Goal: Task Accomplishment & Management: Manage account settings

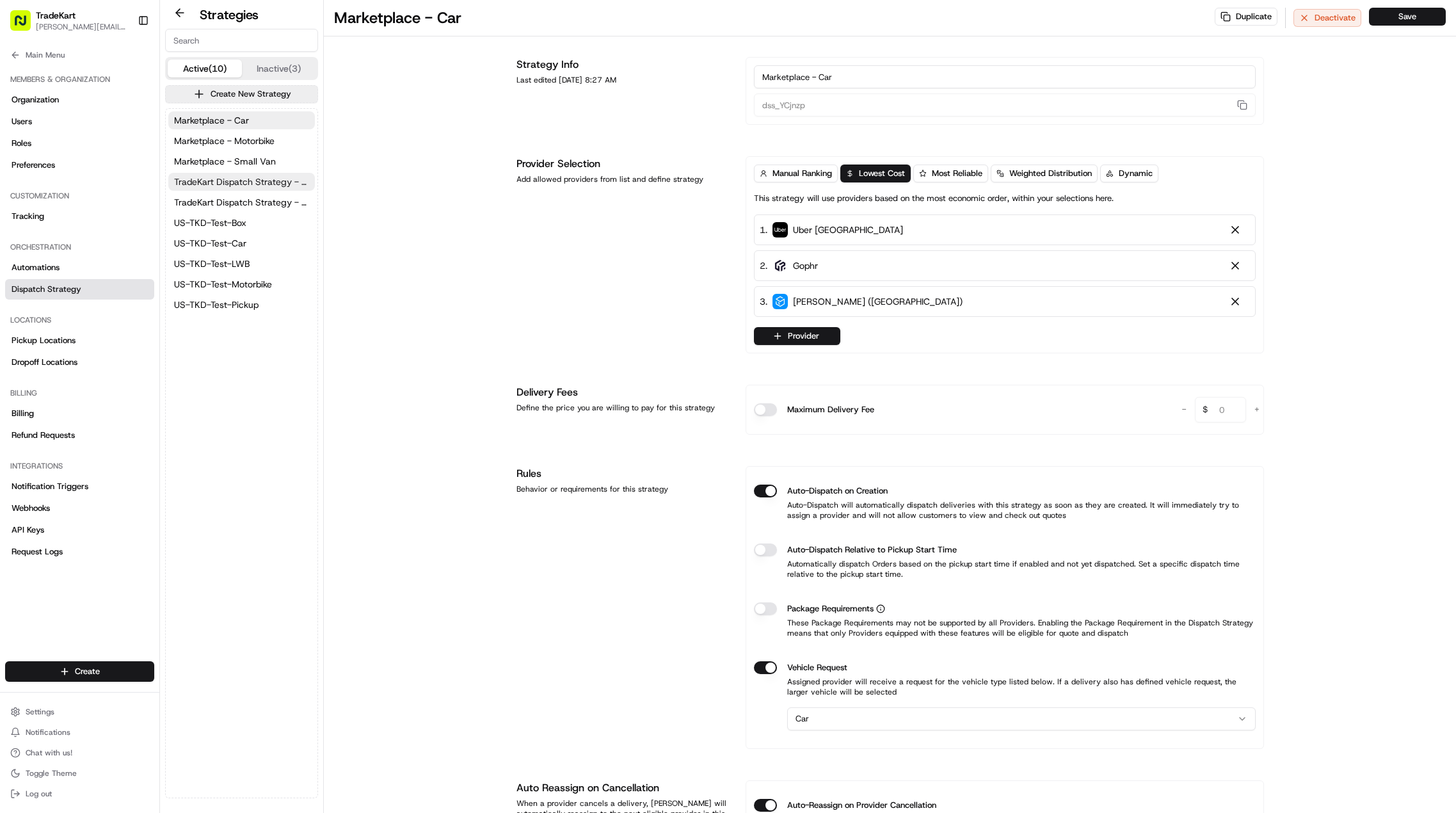
click at [247, 181] on span "TradeKart Dispatch Strategy - Auto Assign" at bounding box center [242, 182] width 135 height 13
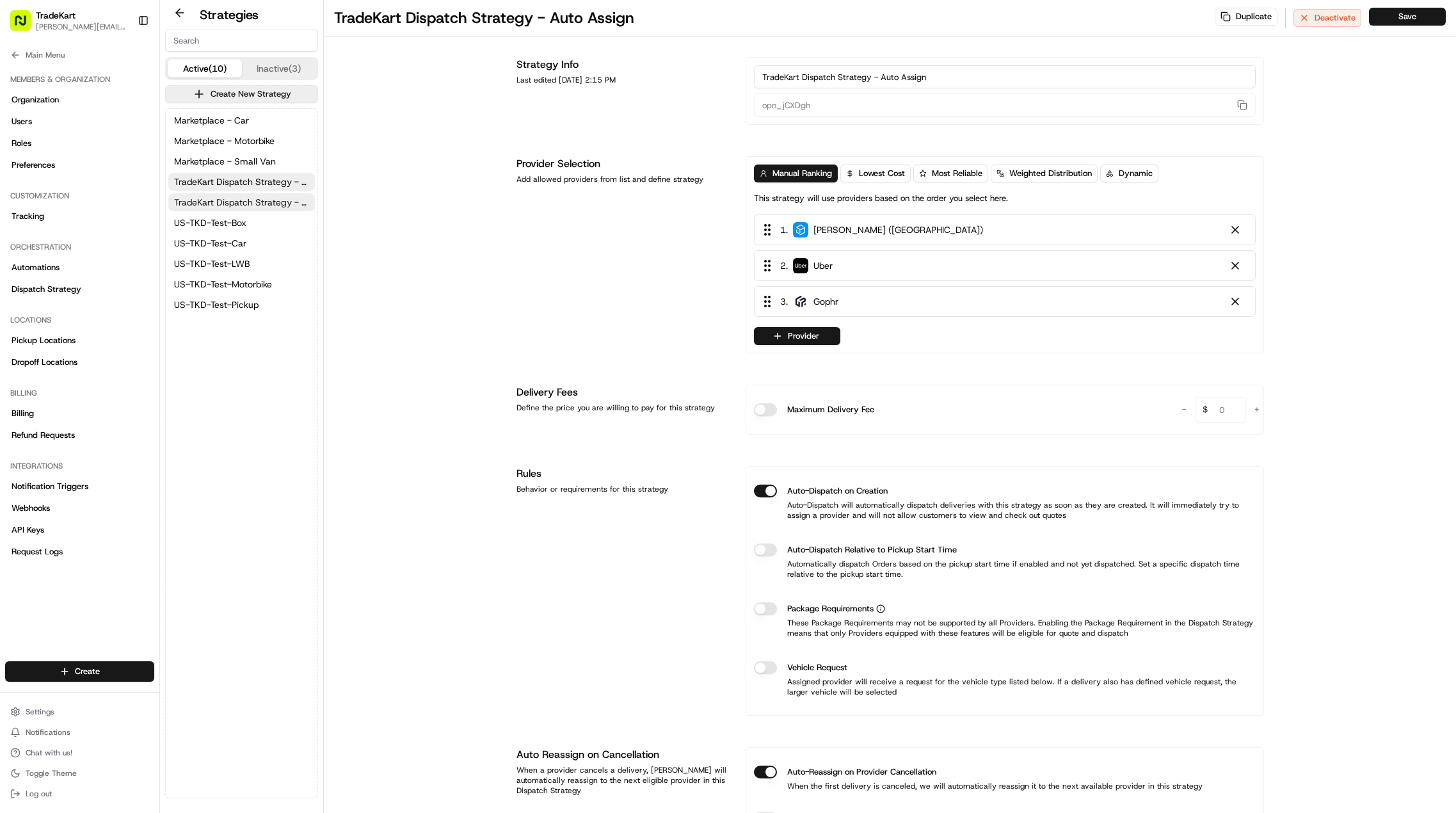
click at [244, 201] on span "TradeKart Dispatch Strategy - Choice Assign" at bounding box center [242, 202] width 135 height 13
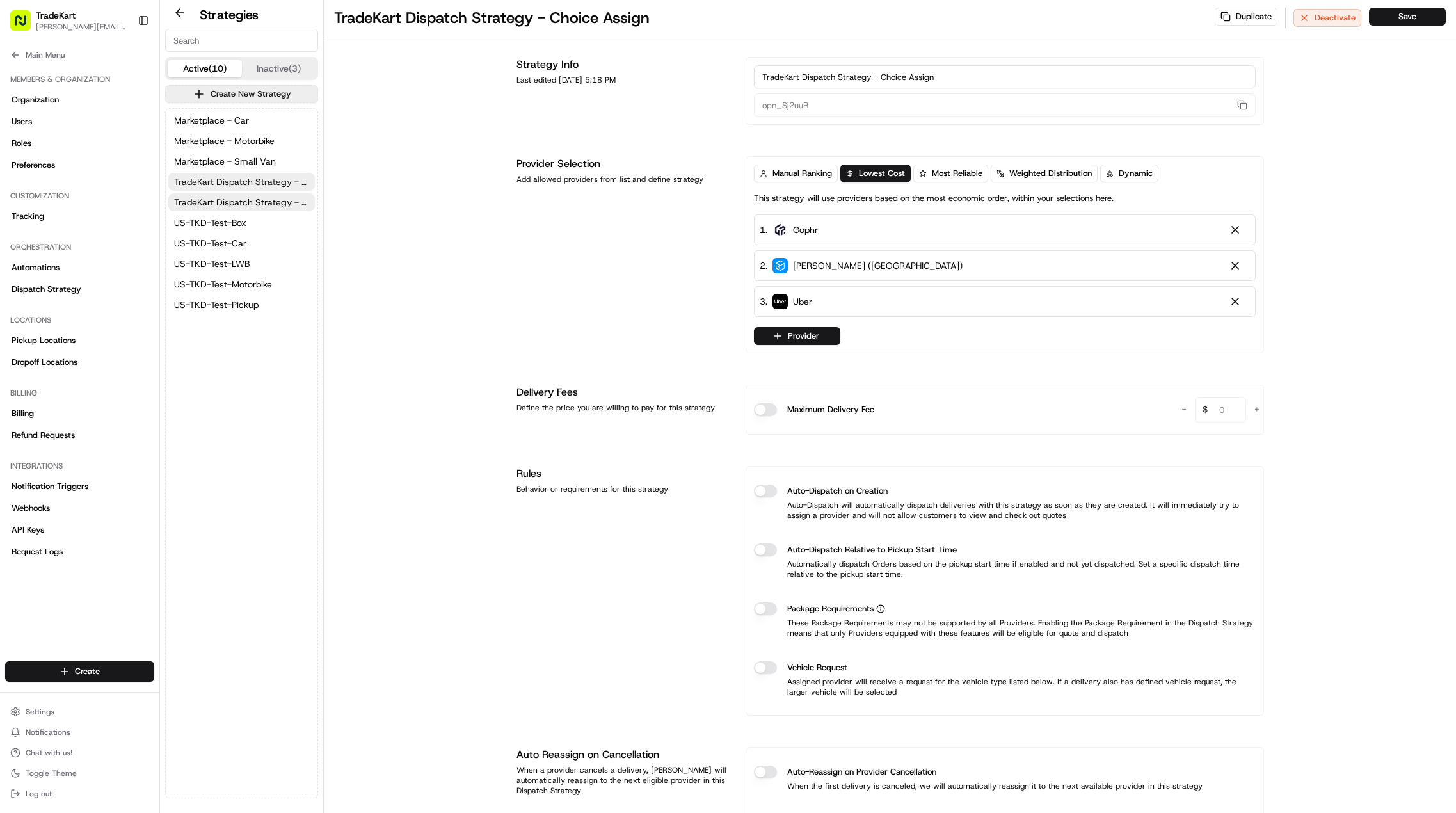
click at [245, 185] on span "TradeKart Dispatch Strategy - Auto Assign" at bounding box center [242, 182] width 135 height 13
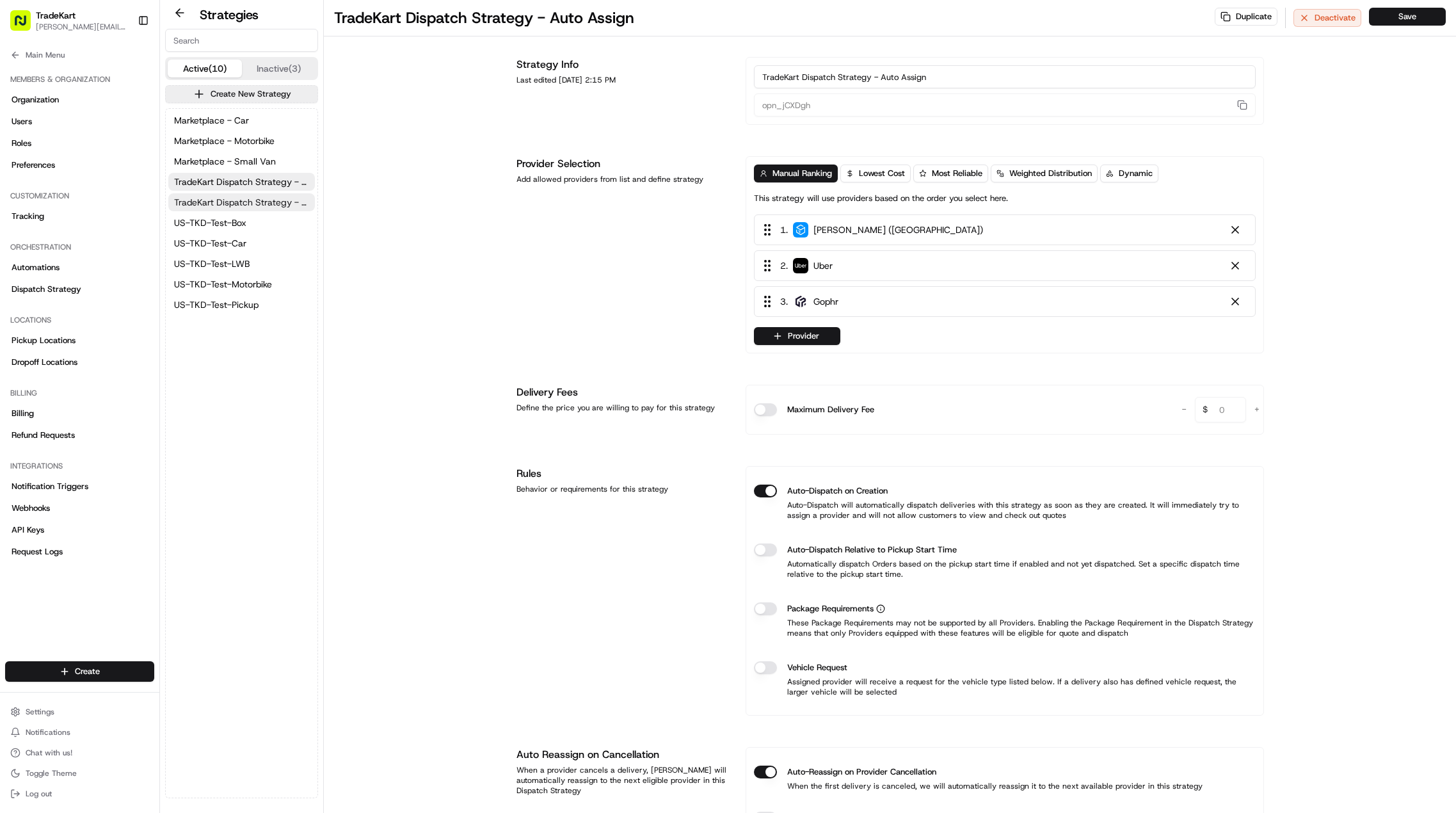
click at [245, 205] on span "TradeKart Dispatch Strategy - Choice Assign" at bounding box center [242, 202] width 135 height 13
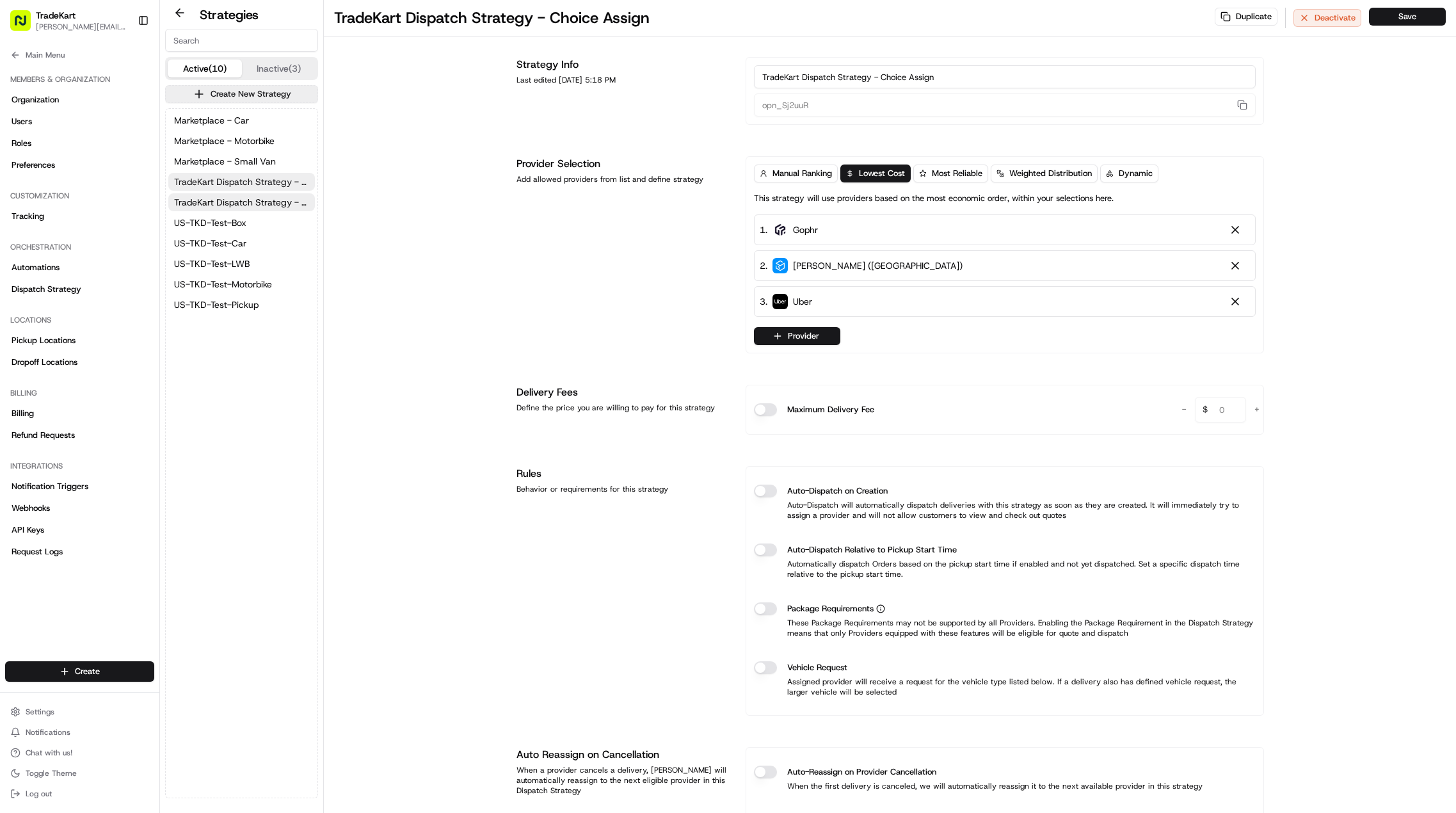
click at [244, 185] on span "TradeKart Dispatch Strategy - Auto Assign" at bounding box center [242, 182] width 135 height 13
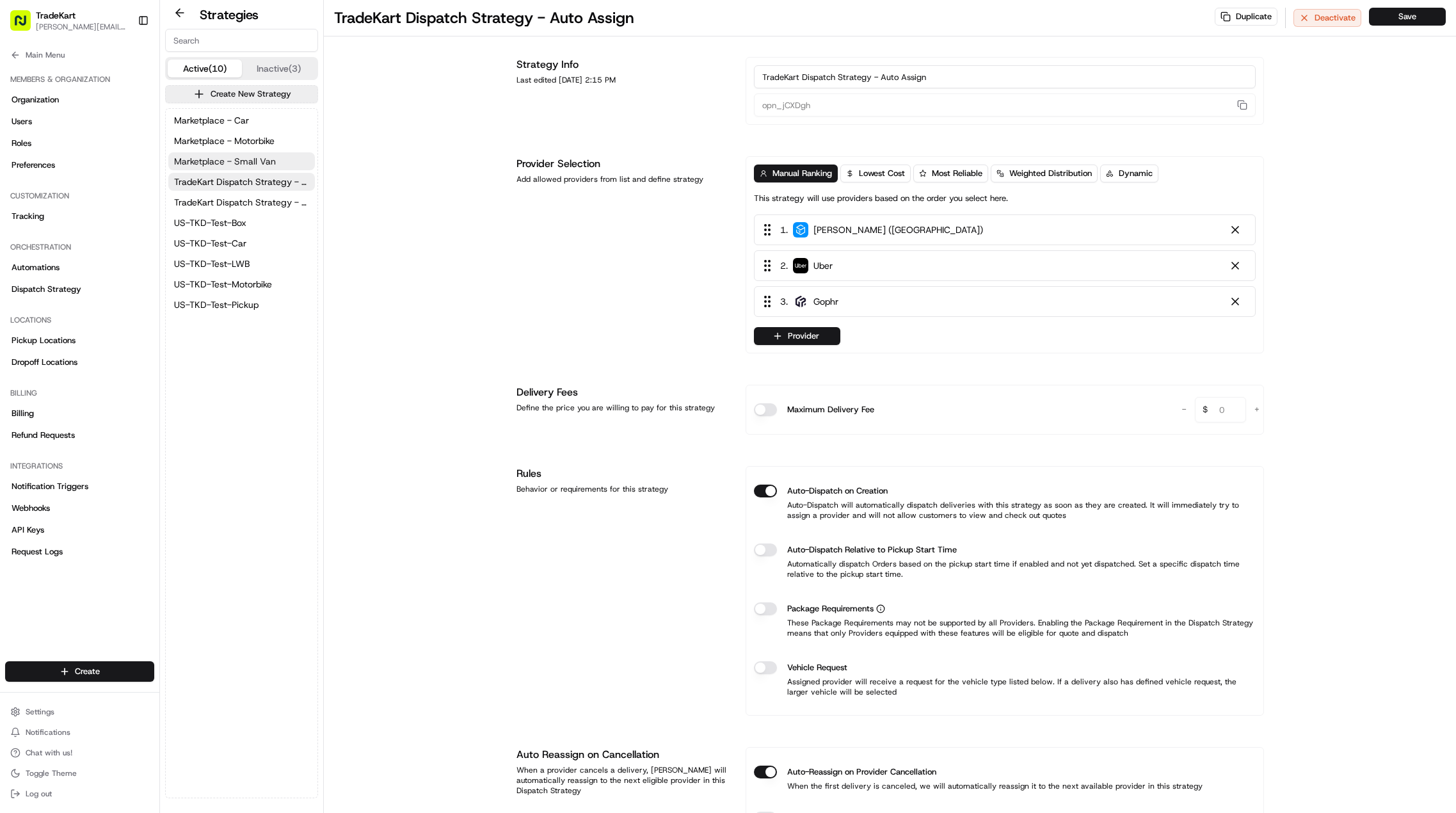
click at [243, 155] on span "Marketplace - Small Van" at bounding box center [225, 161] width 102 height 13
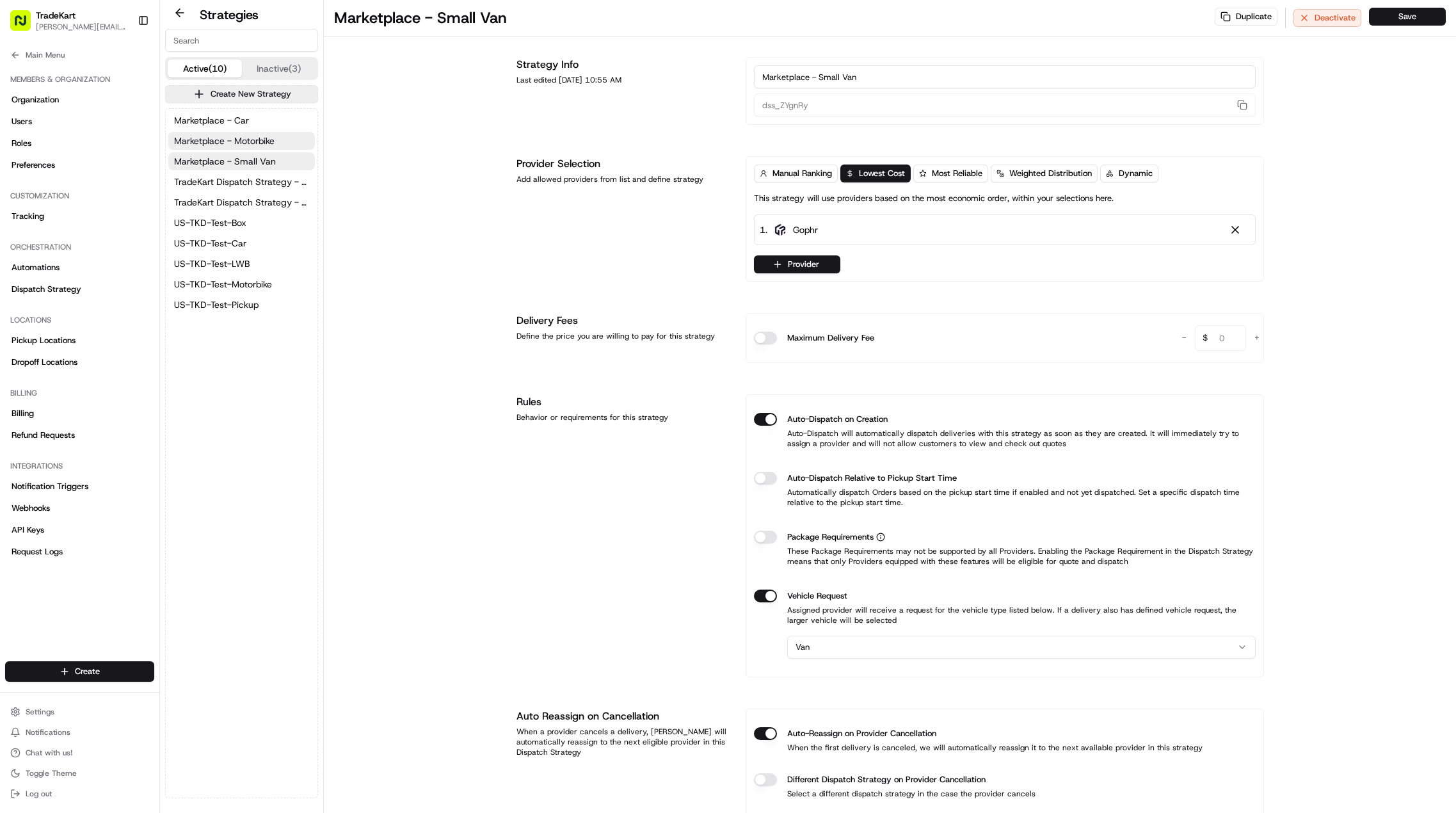
click at [245, 138] on span "Marketplace - Motorbike" at bounding box center [225, 140] width 101 height 13
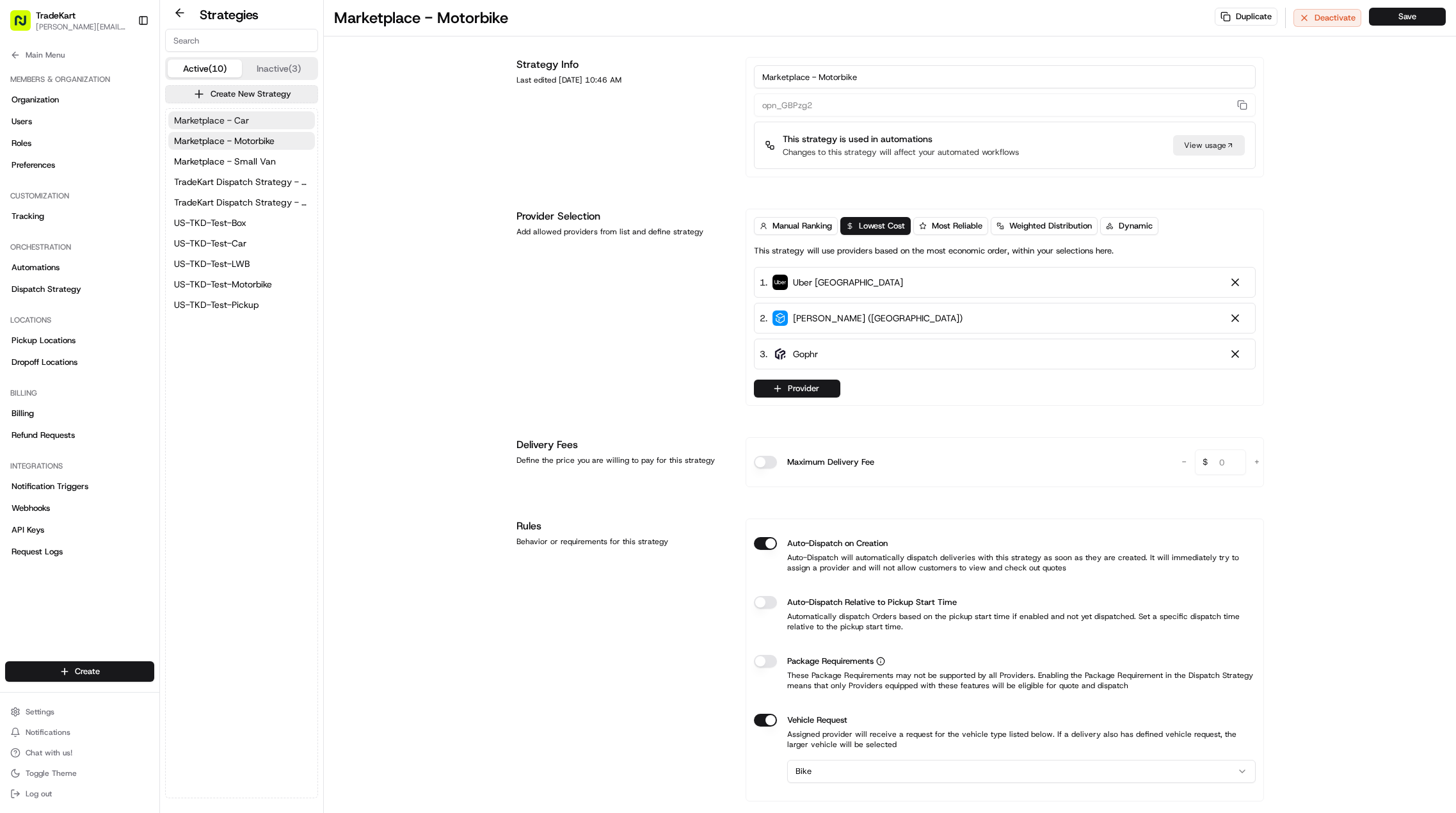
click at [246, 115] on span "Marketplace - Car" at bounding box center [211, 121] width 75 height 13
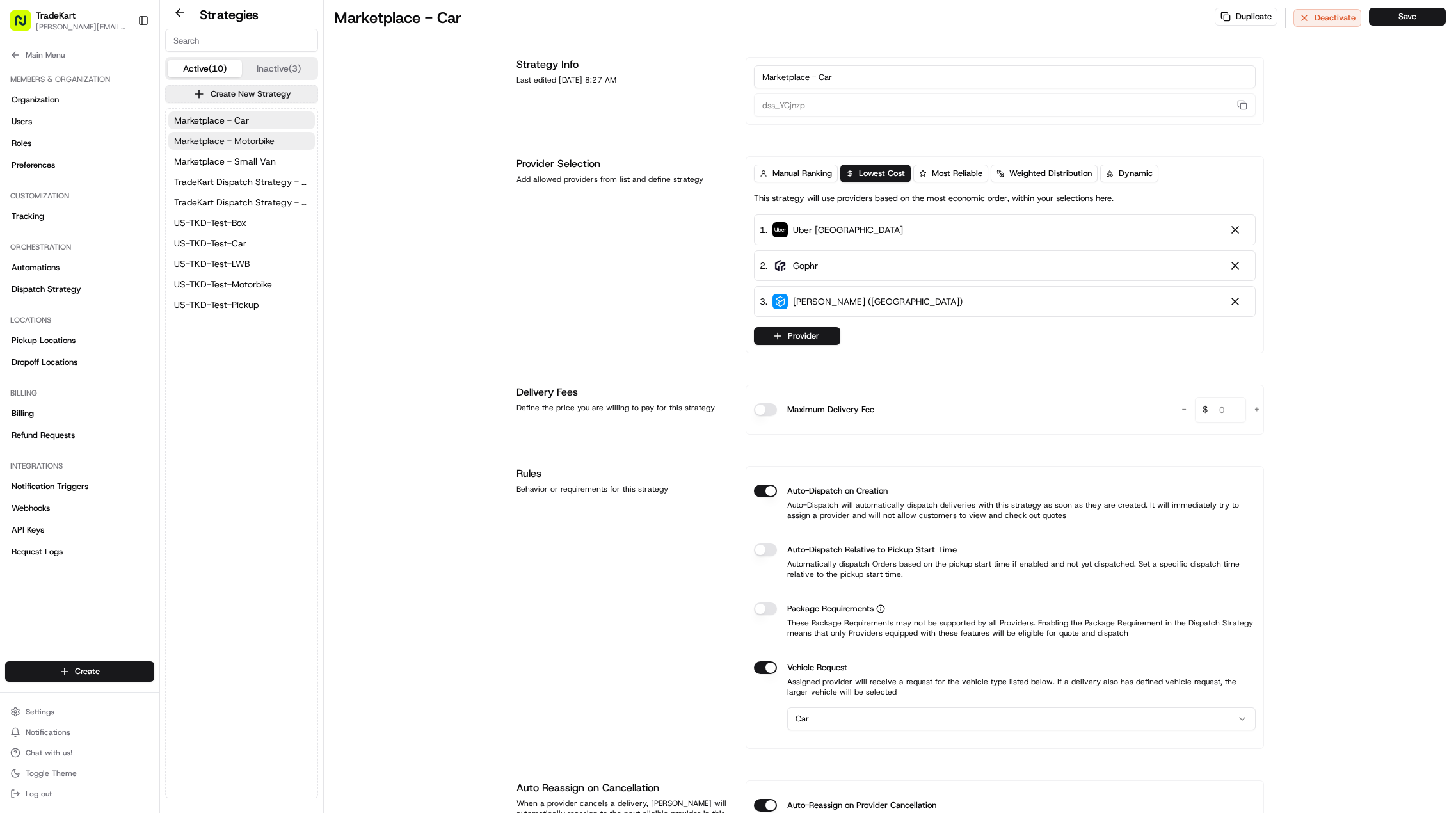
click at [245, 137] on span "Marketplace - Motorbike" at bounding box center [225, 140] width 101 height 13
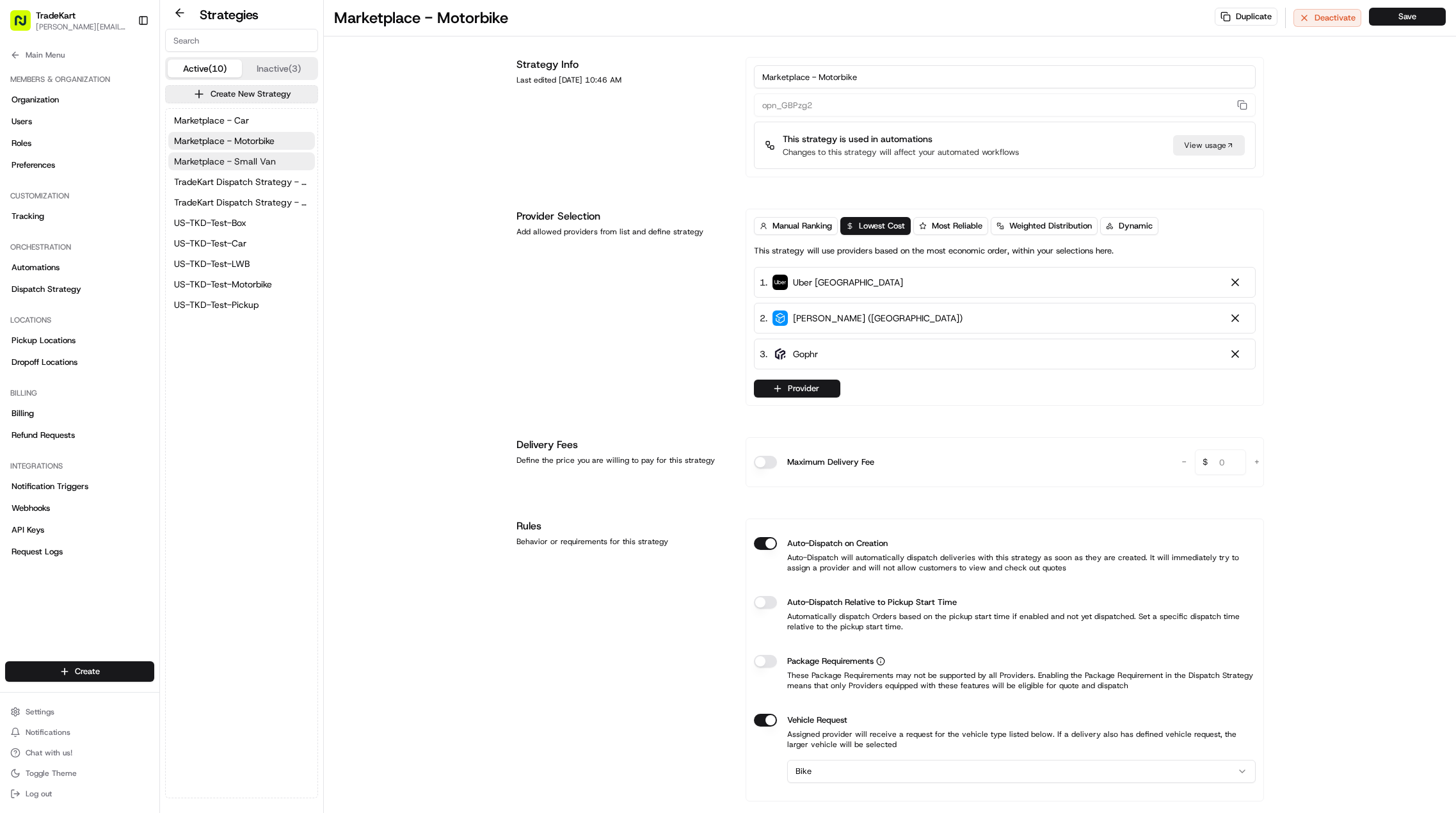
drag, startPoint x: 242, startPoint y: 154, endPoint x: 242, endPoint y: 169, distance: 15.0
click at [242, 154] on button "Marketplace - Small Van" at bounding box center [241, 161] width 147 height 18
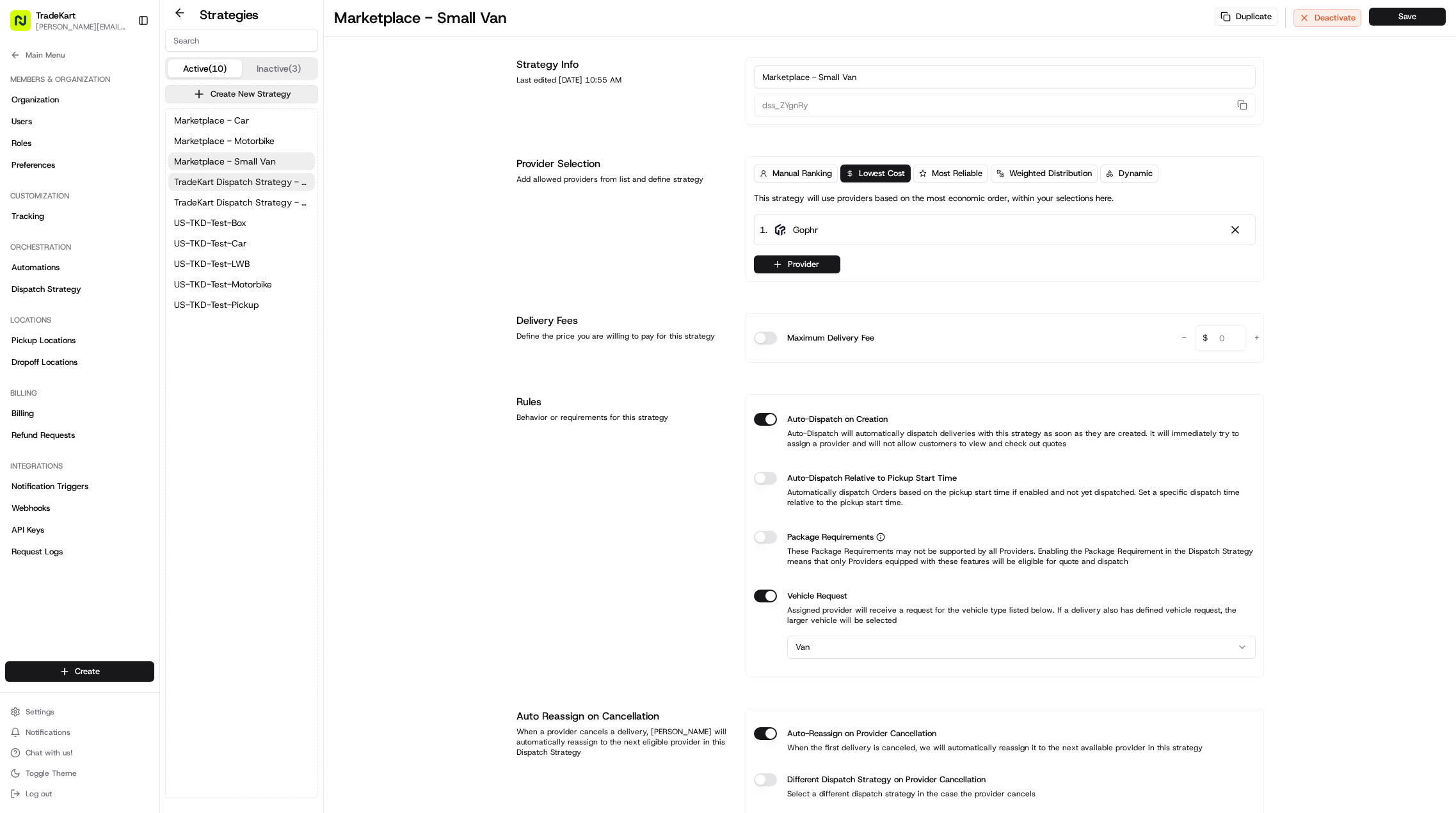
click at [242, 178] on span "TradeKart Dispatch Strategy - Auto Assign" at bounding box center [242, 182] width 135 height 13
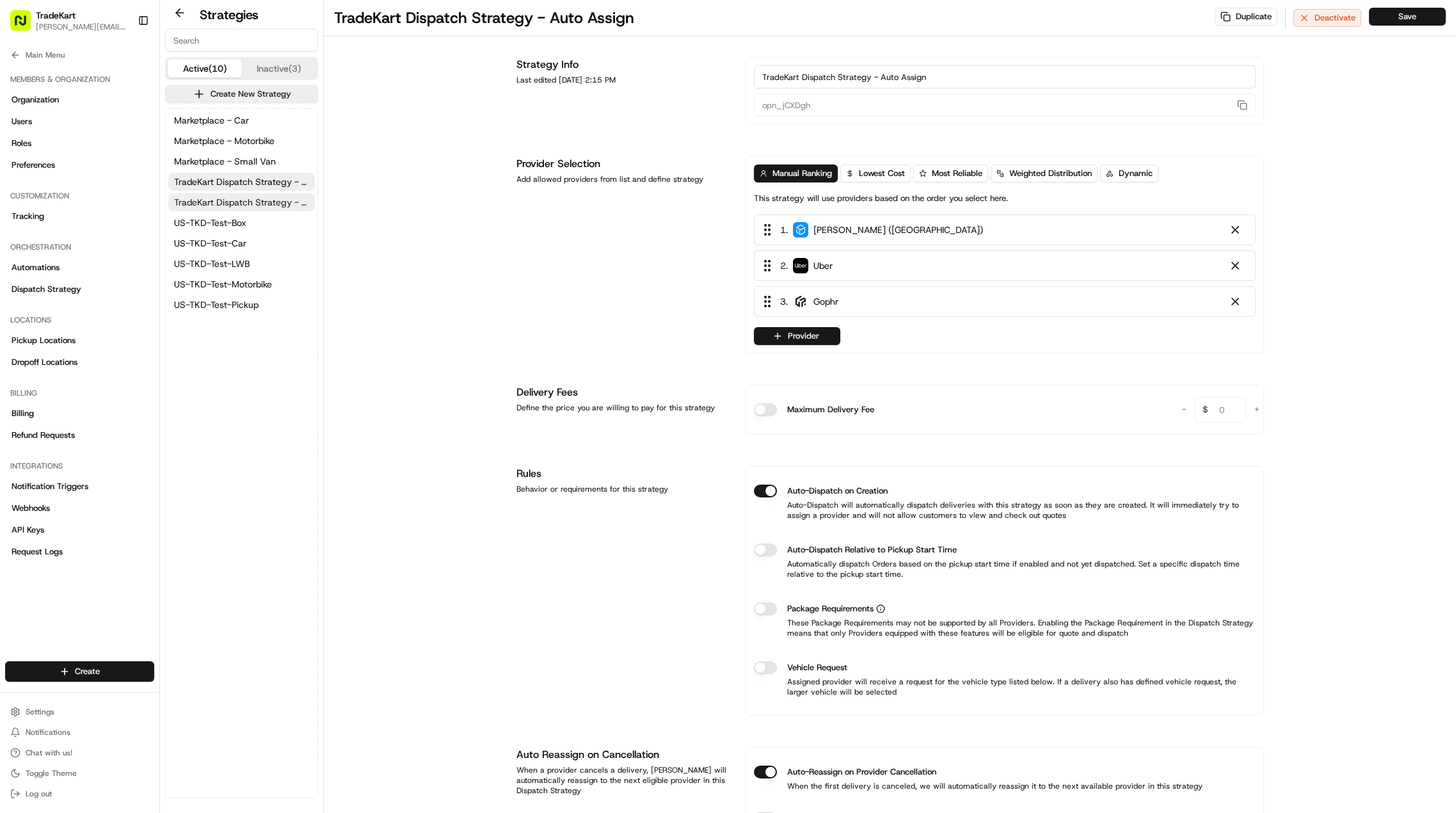
click at [243, 203] on span "TradeKart Dispatch Strategy - Choice Assign" at bounding box center [242, 202] width 135 height 13
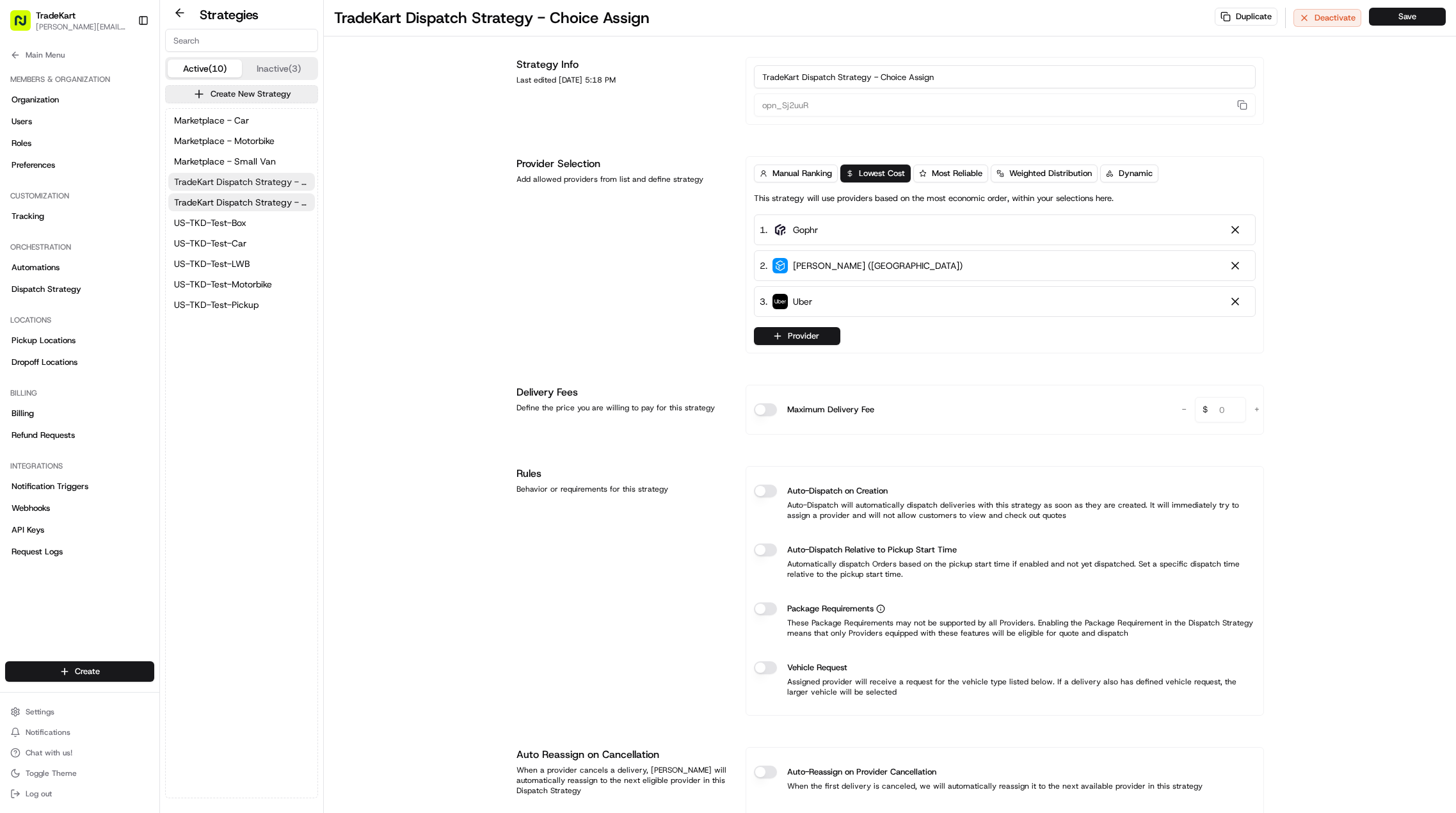
drag, startPoint x: 243, startPoint y: 184, endPoint x: 246, endPoint y: 169, distance: 15.3
click at [243, 183] on span "TradeKart Dispatch Strategy - Auto Assign" at bounding box center [242, 182] width 135 height 13
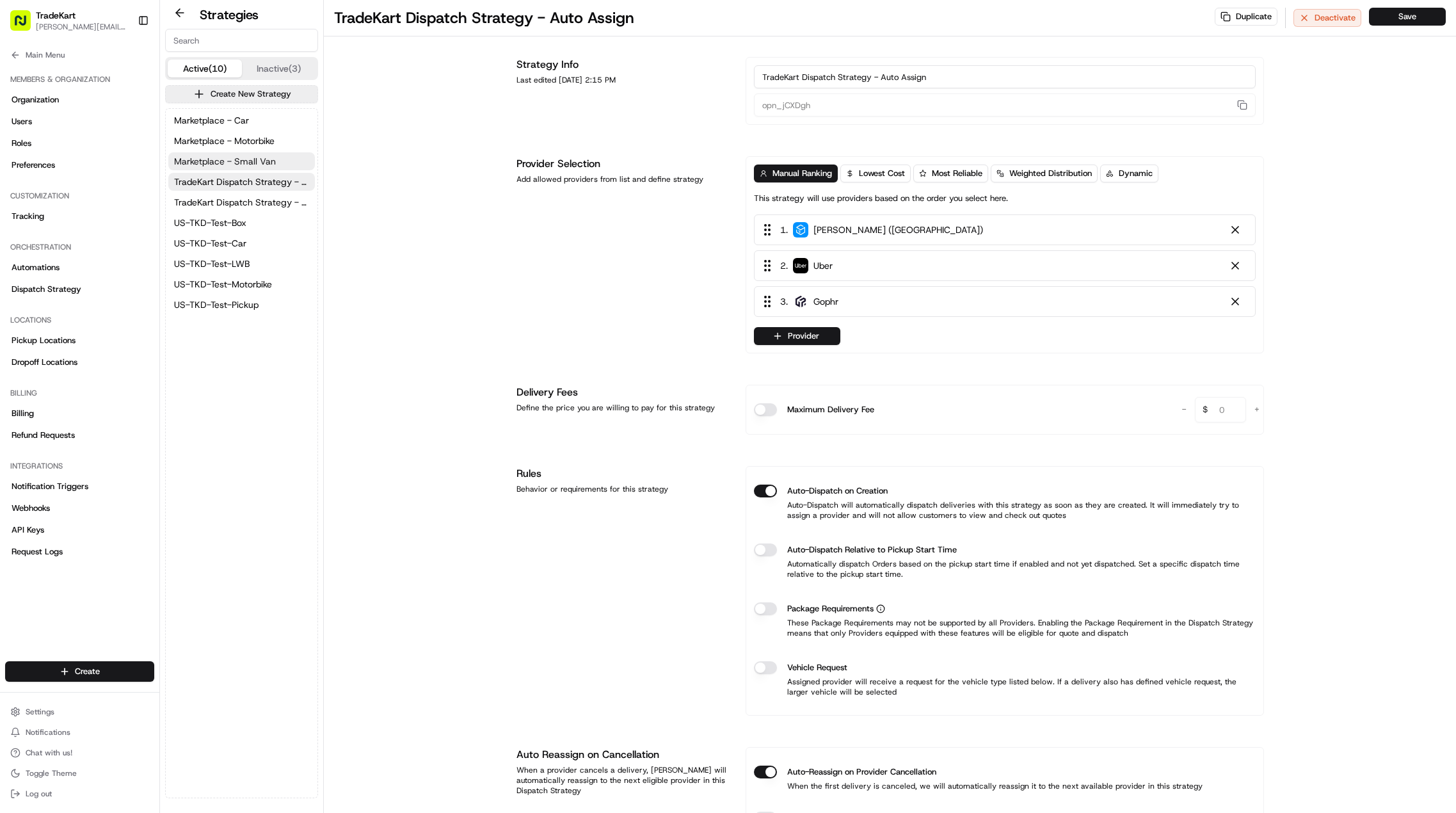
click at [247, 159] on span "Marketplace - Small Van" at bounding box center [225, 161] width 102 height 13
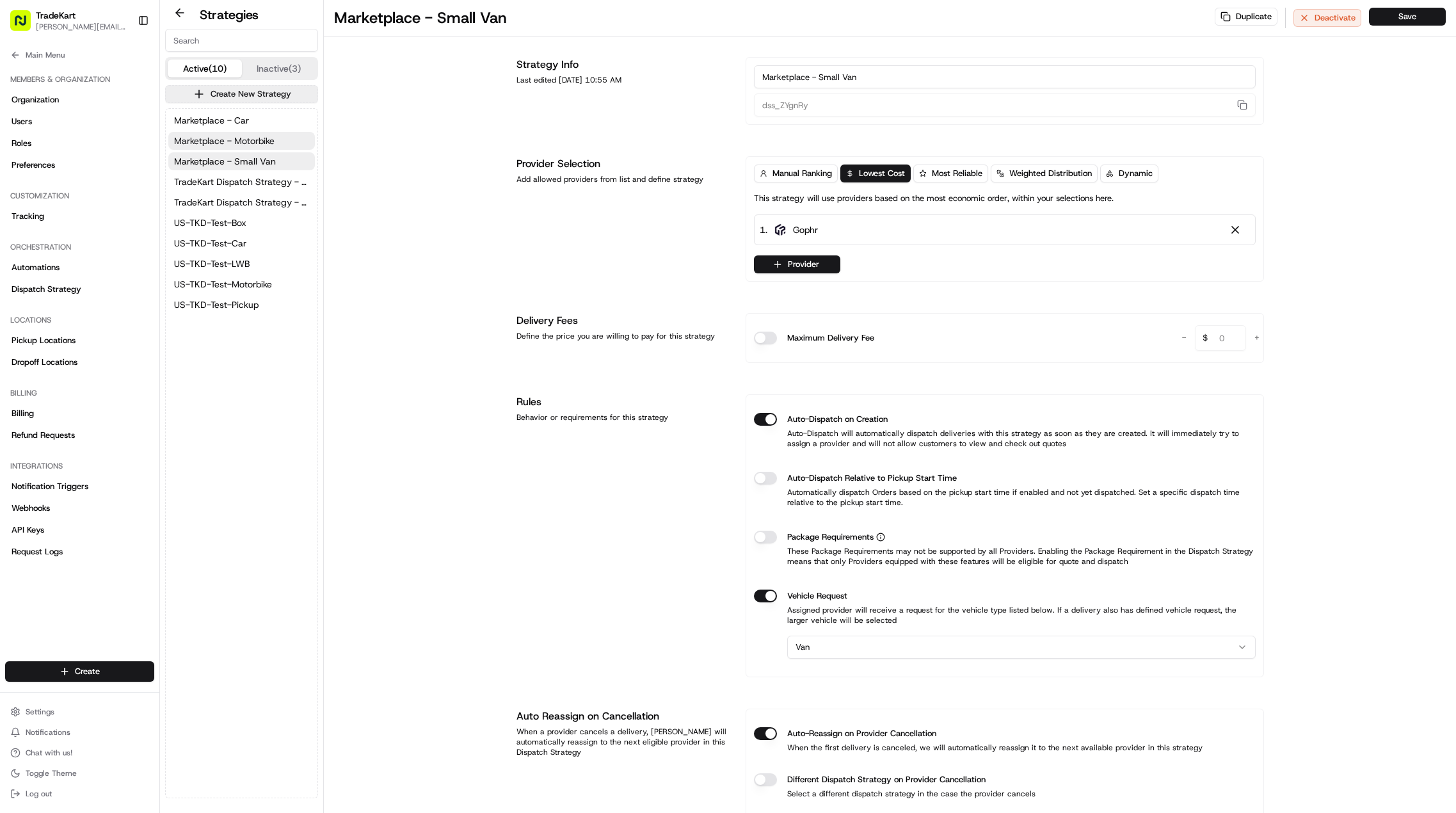
click at [249, 141] on span "Marketplace - Motorbike" at bounding box center [225, 140] width 101 height 13
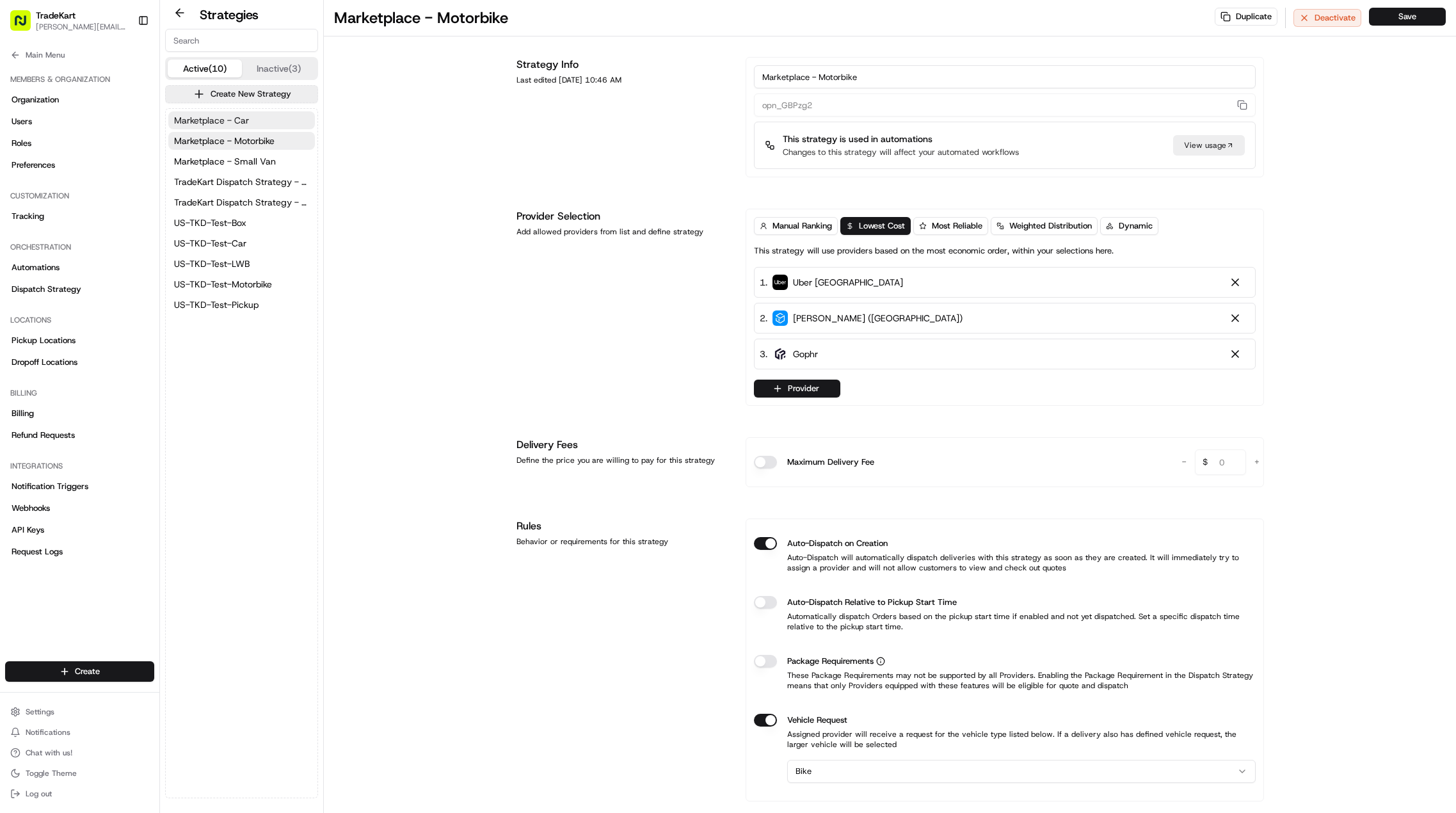
click at [249, 121] on button "Marketplace - Car" at bounding box center [241, 121] width 147 height 18
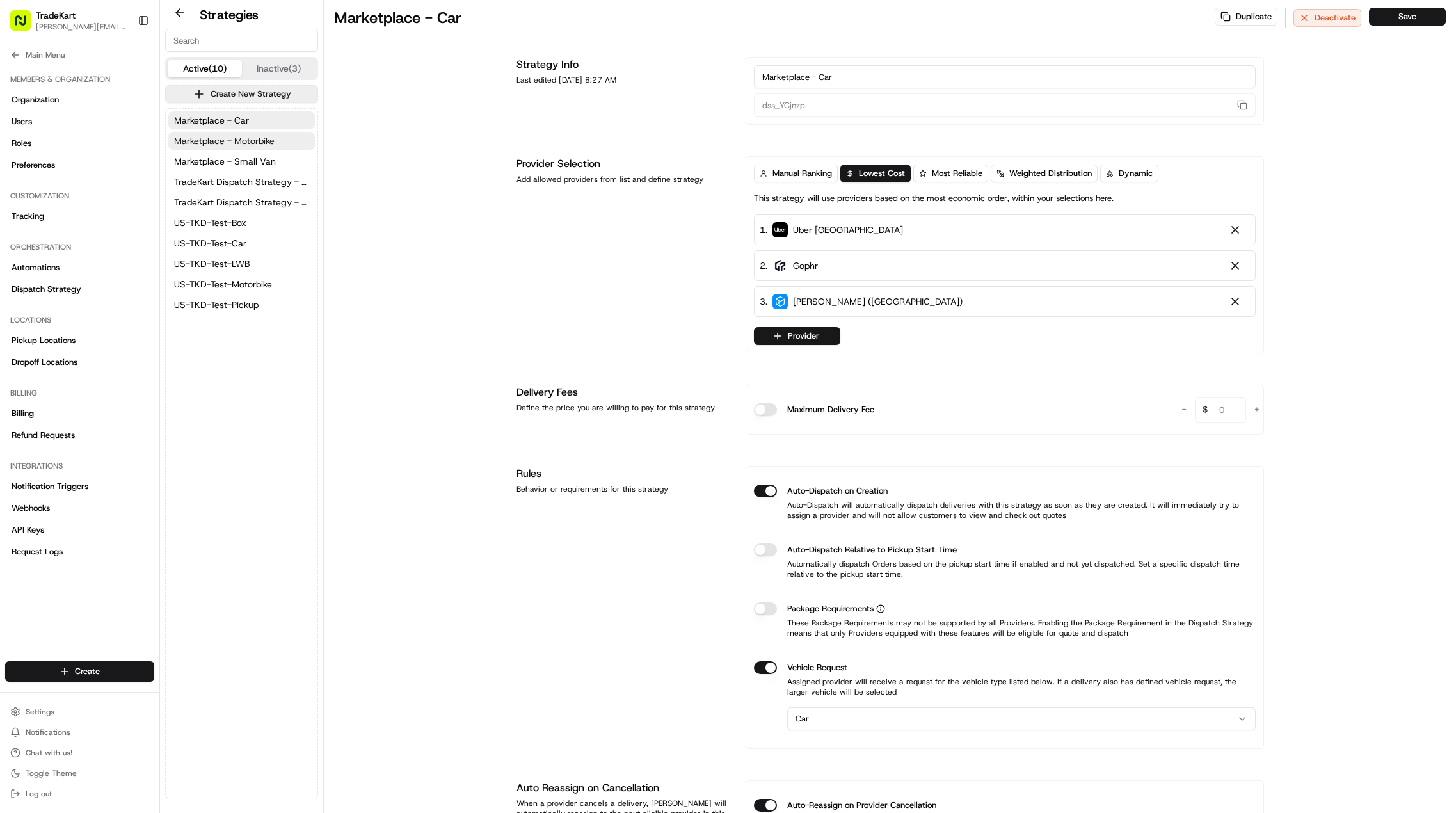
click at [246, 147] on button "Marketplace - Motorbike" at bounding box center [241, 141] width 147 height 18
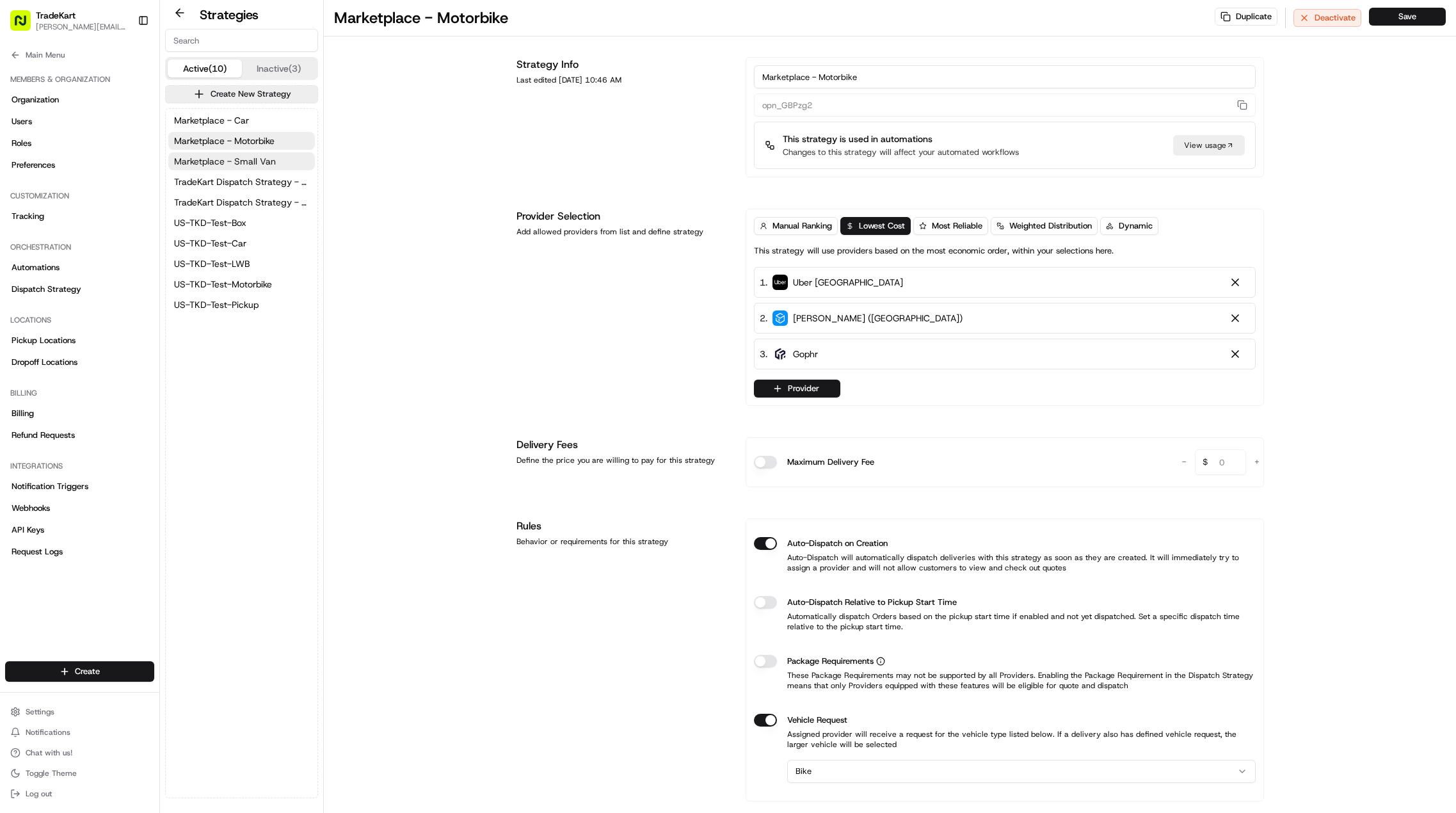
click at [243, 163] on span "Marketplace - Small Van" at bounding box center [225, 161] width 102 height 13
